Goal: Information Seeking & Learning: Learn about a topic

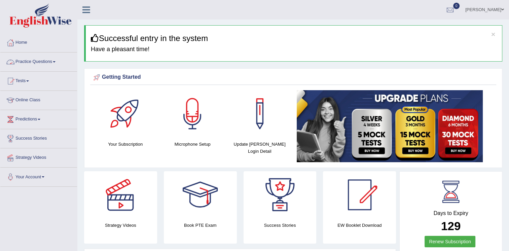
click at [53, 62] on link "Practice Questions" at bounding box center [38, 60] width 77 height 17
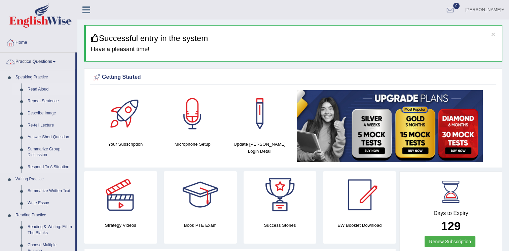
click at [42, 87] on link "Read Aloud" at bounding box center [50, 89] width 51 height 12
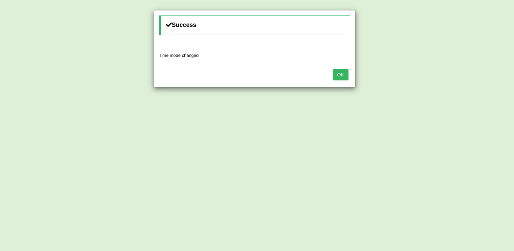
click at [344, 76] on button "OK" at bounding box center [340, 74] width 15 height 11
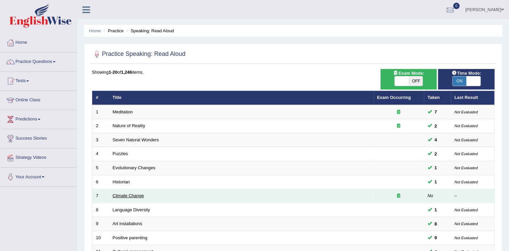
click at [126, 195] on link "Climate Change" at bounding box center [128, 195] width 31 height 5
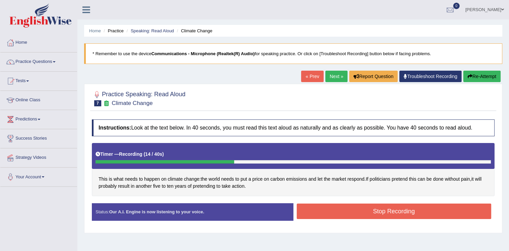
click at [376, 212] on button "Stop Recording" at bounding box center [394, 210] width 195 height 15
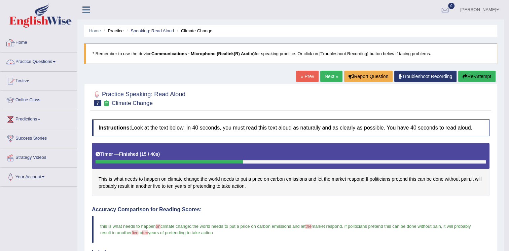
click at [49, 62] on link "Practice Questions" at bounding box center [38, 60] width 77 height 17
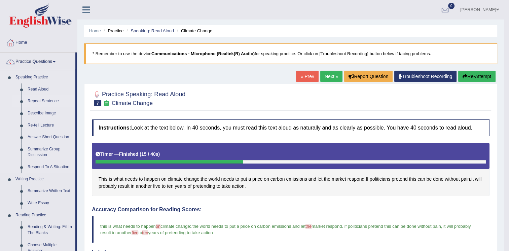
click at [44, 99] on link "Repeat Sentence" at bounding box center [50, 101] width 51 height 12
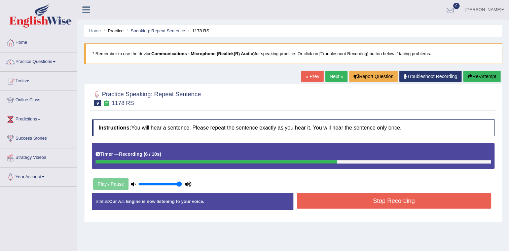
click at [305, 205] on button "Stop Recording" at bounding box center [394, 200] width 195 height 15
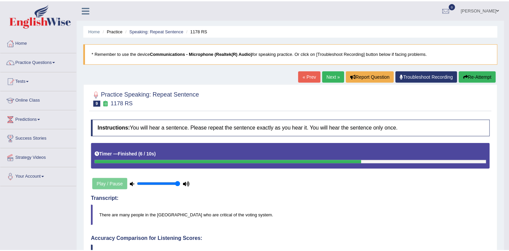
scroll to position [202, 0]
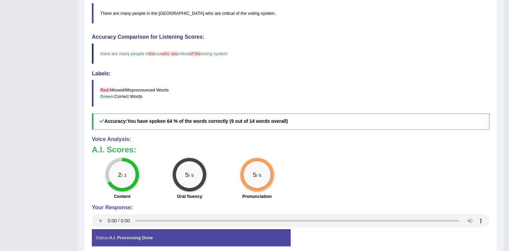
drag, startPoint x: 512, startPoint y: 132, endPoint x: 515, endPoint y: 265, distance: 133.2
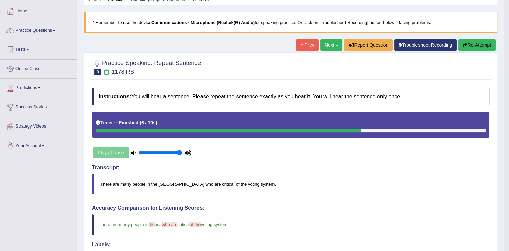
scroll to position [4, 0]
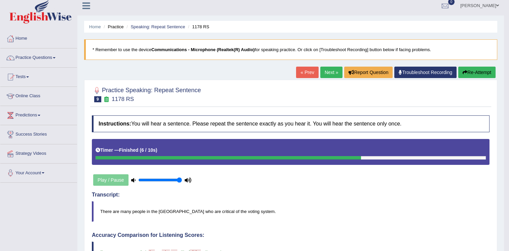
click at [476, 75] on button "Re-Attempt" at bounding box center [476, 72] width 37 height 11
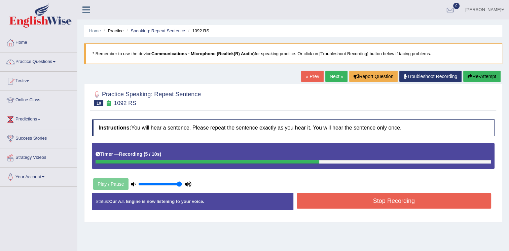
click at [378, 201] on button "Stop Recording" at bounding box center [394, 200] width 195 height 15
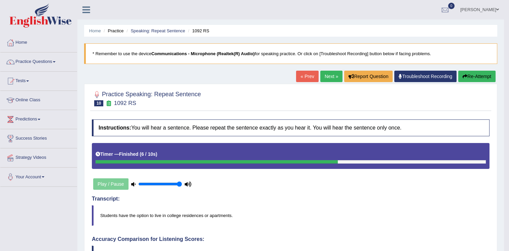
click at [327, 76] on link "Next »" at bounding box center [331, 76] width 22 height 11
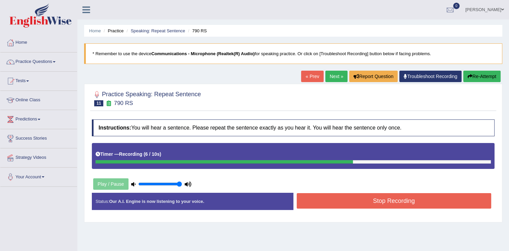
click at [389, 202] on button "Stop Recording" at bounding box center [394, 200] width 195 height 15
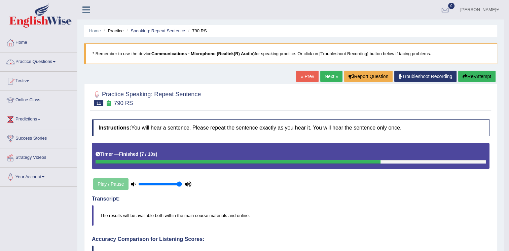
click at [51, 60] on link "Practice Questions" at bounding box center [38, 60] width 77 height 17
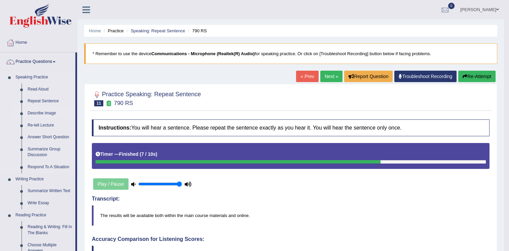
click at [35, 114] on link "Describe Image" at bounding box center [50, 113] width 51 height 12
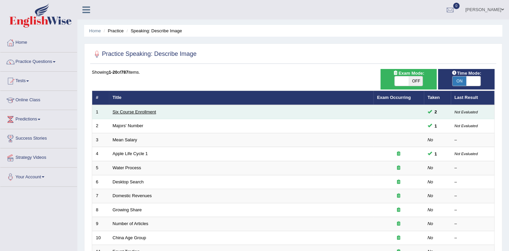
click at [143, 110] on link "Six Course Enrollment" at bounding box center [134, 111] width 43 height 5
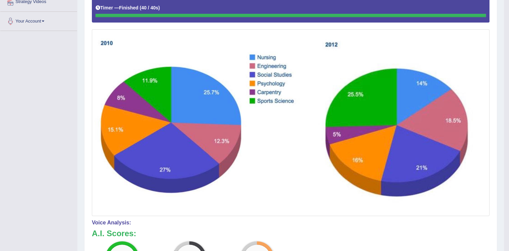
scroll to position [4, 0]
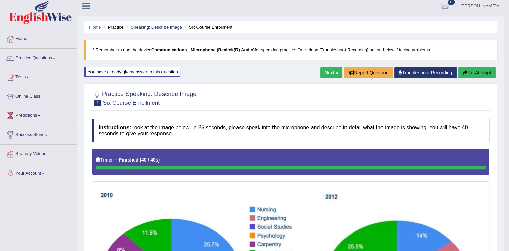
click at [333, 70] on link "Next »" at bounding box center [331, 72] width 22 height 11
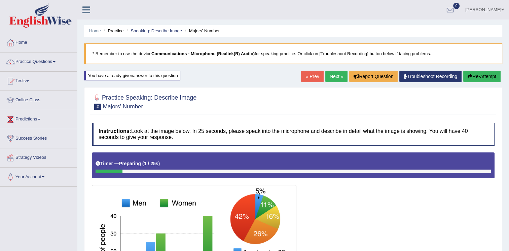
click at [333, 76] on link "Next »" at bounding box center [336, 76] width 22 height 11
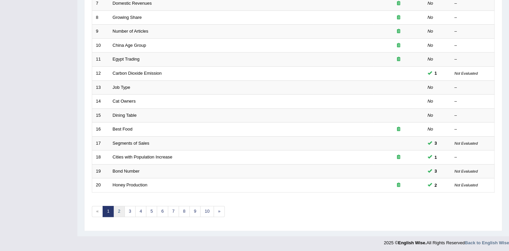
scroll to position [192, 0]
click at [114, 210] on link "2" at bounding box center [118, 211] width 11 height 11
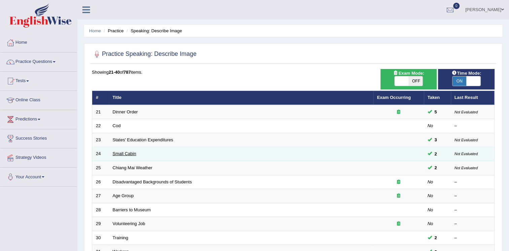
click at [118, 153] on link "Small Cabin" at bounding box center [125, 153] width 24 height 5
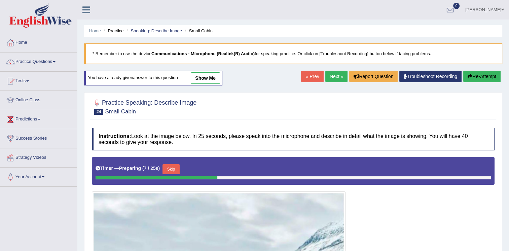
click at [206, 77] on link "show me" at bounding box center [205, 77] width 29 height 11
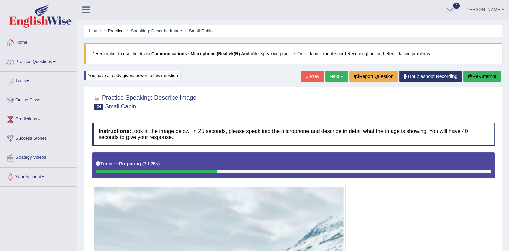
click at [164, 30] on link "Speaking: Describe Image" at bounding box center [156, 30] width 51 height 5
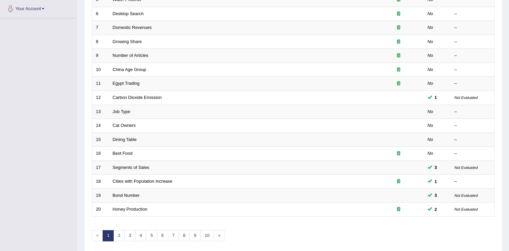
scroll to position [192, 0]
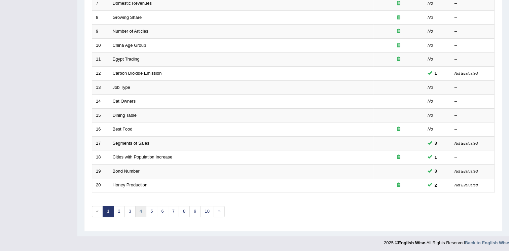
click at [141, 210] on link "4" at bounding box center [140, 211] width 11 height 11
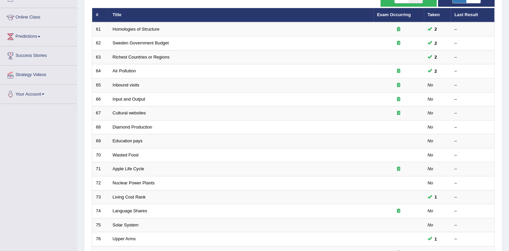
scroll to position [190, 0]
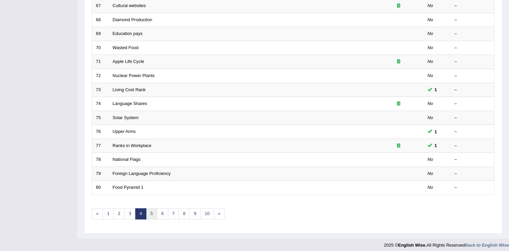
click at [152, 210] on link "5" at bounding box center [151, 213] width 11 height 11
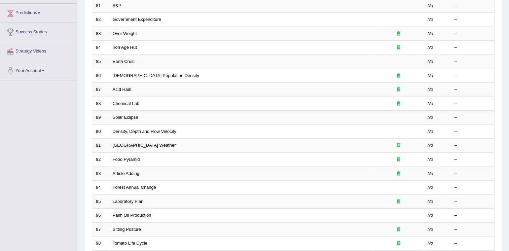
scroll to position [192, 0]
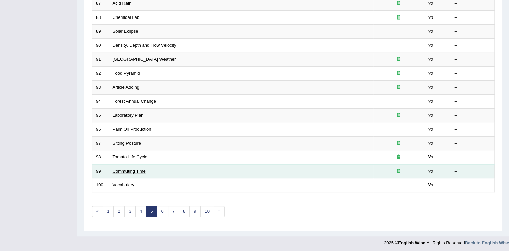
click at [133, 169] on link "Commuting Time" at bounding box center [129, 171] width 33 height 5
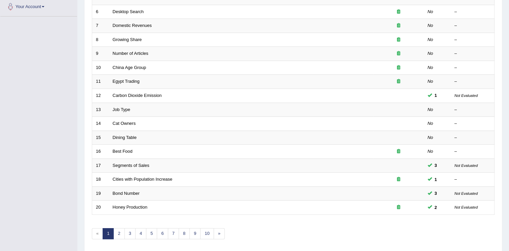
scroll to position [192, 0]
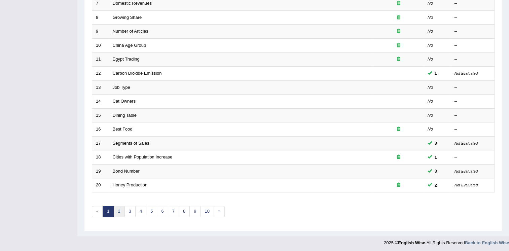
click at [117, 212] on link "2" at bounding box center [118, 211] width 11 height 11
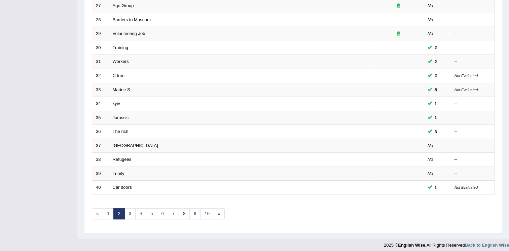
scroll to position [192, 0]
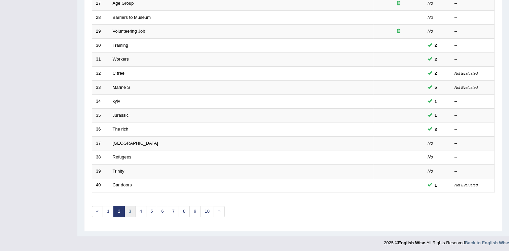
click at [128, 208] on link "3" at bounding box center [129, 211] width 11 height 11
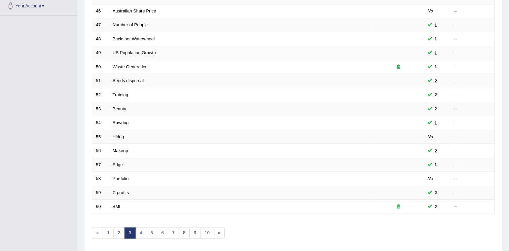
scroll to position [184, 0]
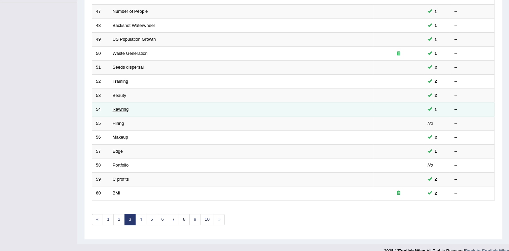
click at [119, 108] on link "Rawring" at bounding box center [121, 109] width 16 height 5
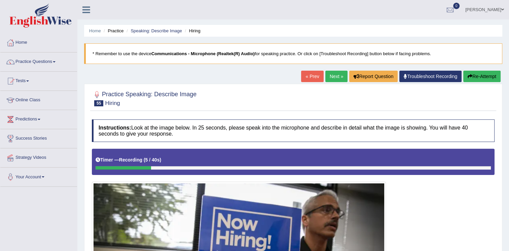
click at [486, 75] on button "Re-Attempt" at bounding box center [481, 76] width 37 height 11
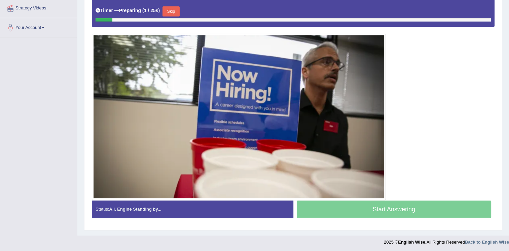
scroll to position [149, 0]
click at [166, 10] on button "Skip" at bounding box center [170, 11] width 17 height 10
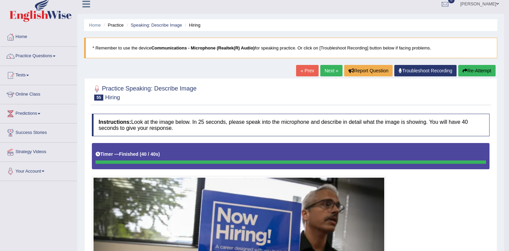
scroll to position [0, 0]
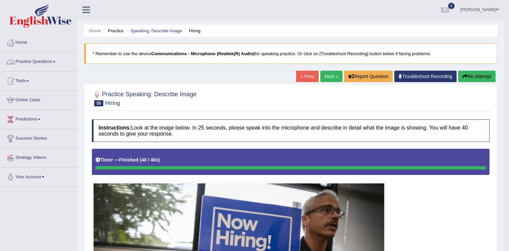
click at [52, 60] on link "Practice Questions" at bounding box center [38, 60] width 77 height 17
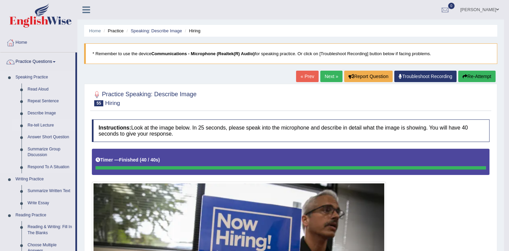
click at [33, 125] on link "Re-tell Lecture" at bounding box center [50, 125] width 51 height 12
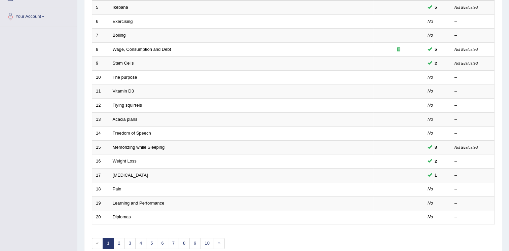
scroll to position [168, 0]
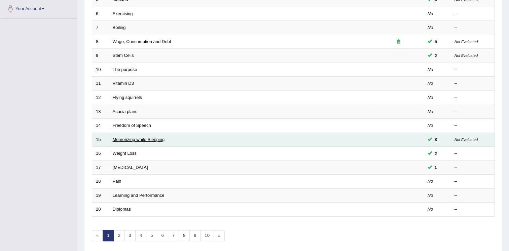
click at [141, 138] on link "Memorizing while Sleeping" at bounding box center [139, 139] width 52 height 5
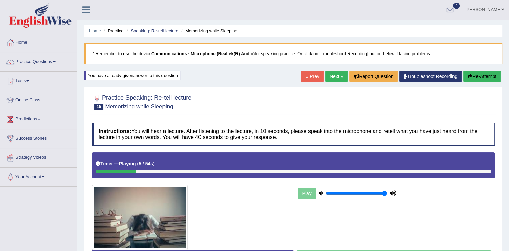
click at [159, 30] on link "Speaking: Re-tell lecture" at bounding box center [155, 30] width 48 height 5
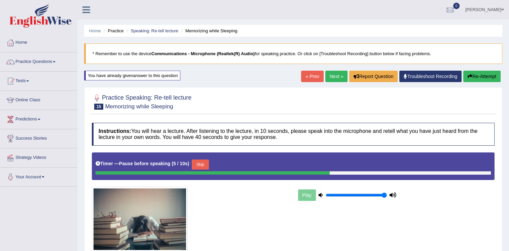
click at [473, 75] on button "Re-Attempt" at bounding box center [481, 76] width 37 height 11
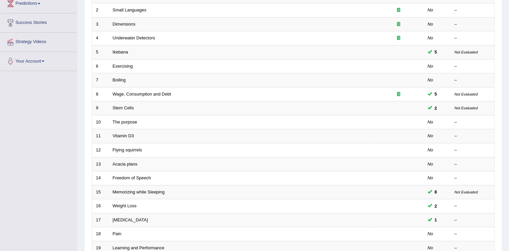
scroll to position [117, 0]
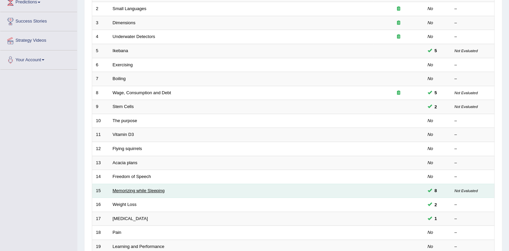
click at [158, 188] on link "Memorizing while Sleeping" at bounding box center [139, 190] width 52 height 5
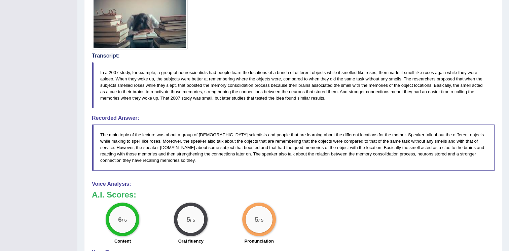
drag, startPoint x: 0, startPoint y: 0, endPoint x: 510, endPoint y: 125, distance: 524.8
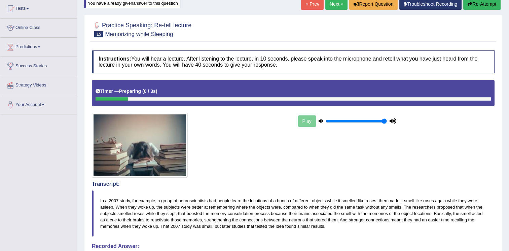
scroll to position [8, 0]
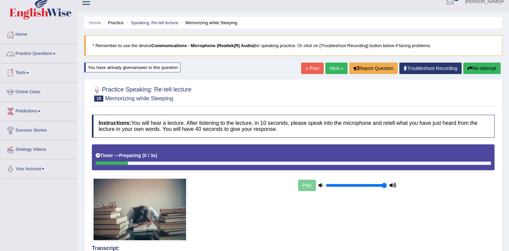
click at [49, 53] on link "Practice Questions" at bounding box center [38, 52] width 77 height 17
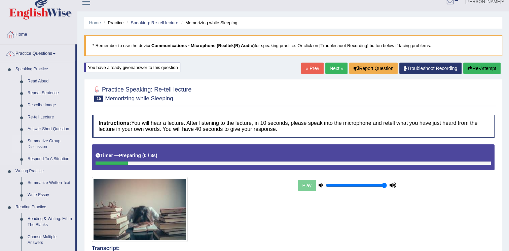
click at [32, 146] on link "Summarize Group Discussion" at bounding box center [50, 144] width 51 height 18
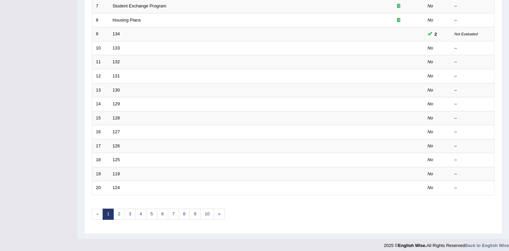
scroll to position [192, 0]
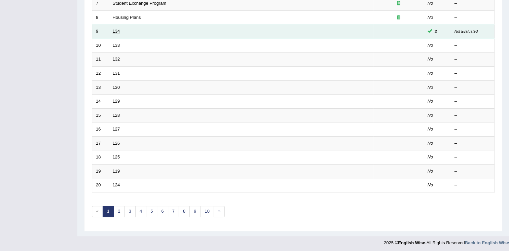
click at [115, 30] on link "134" at bounding box center [116, 31] width 7 height 5
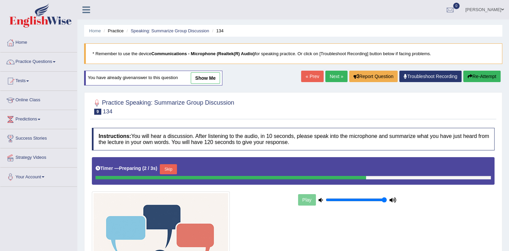
click at [170, 31] on link "Speaking: Summarize Group Discussion" at bounding box center [170, 30] width 78 height 5
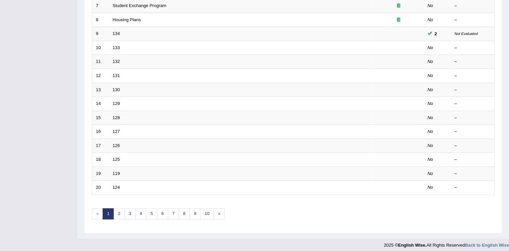
scroll to position [192, 0]
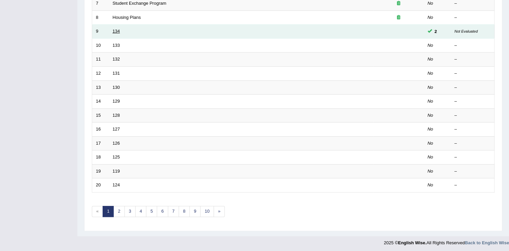
click at [115, 31] on link "134" at bounding box center [116, 31] width 7 height 5
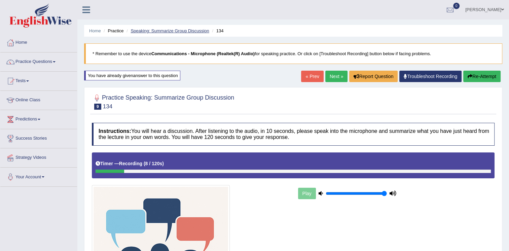
click at [183, 31] on link "Speaking: Summarize Group Discussion" at bounding box center [170, 30] width 78 height 5
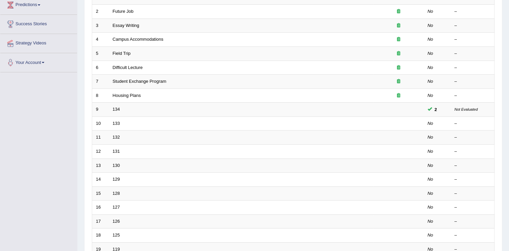
scroll to position [114, 0]
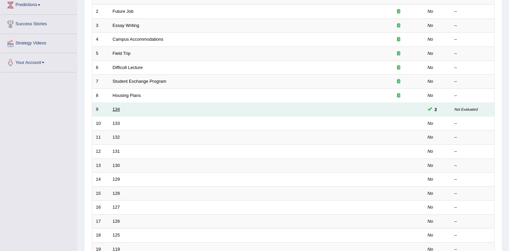
click at [116, 109] on link "134" at bounding box center [116, 109] width 7 height 5
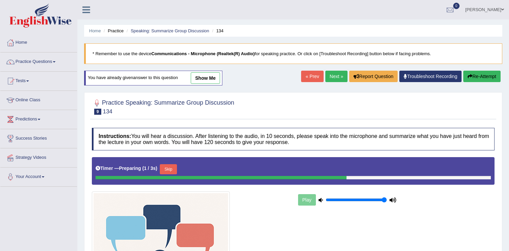
click at [196, 76] on link "show me" at bounding box center [205, 77] width 29 height 11
click at [203, 77] on div "Home Practice Speaking: Summarize Group Discussion 134 * Remember to use the de…" at bounding box center [293, 182] width 432 height 365
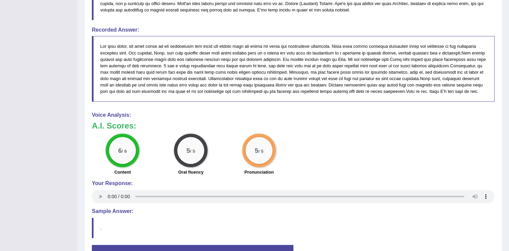
scroll to position [156, 0]
